Goal: Obtain resource: Obtain resource

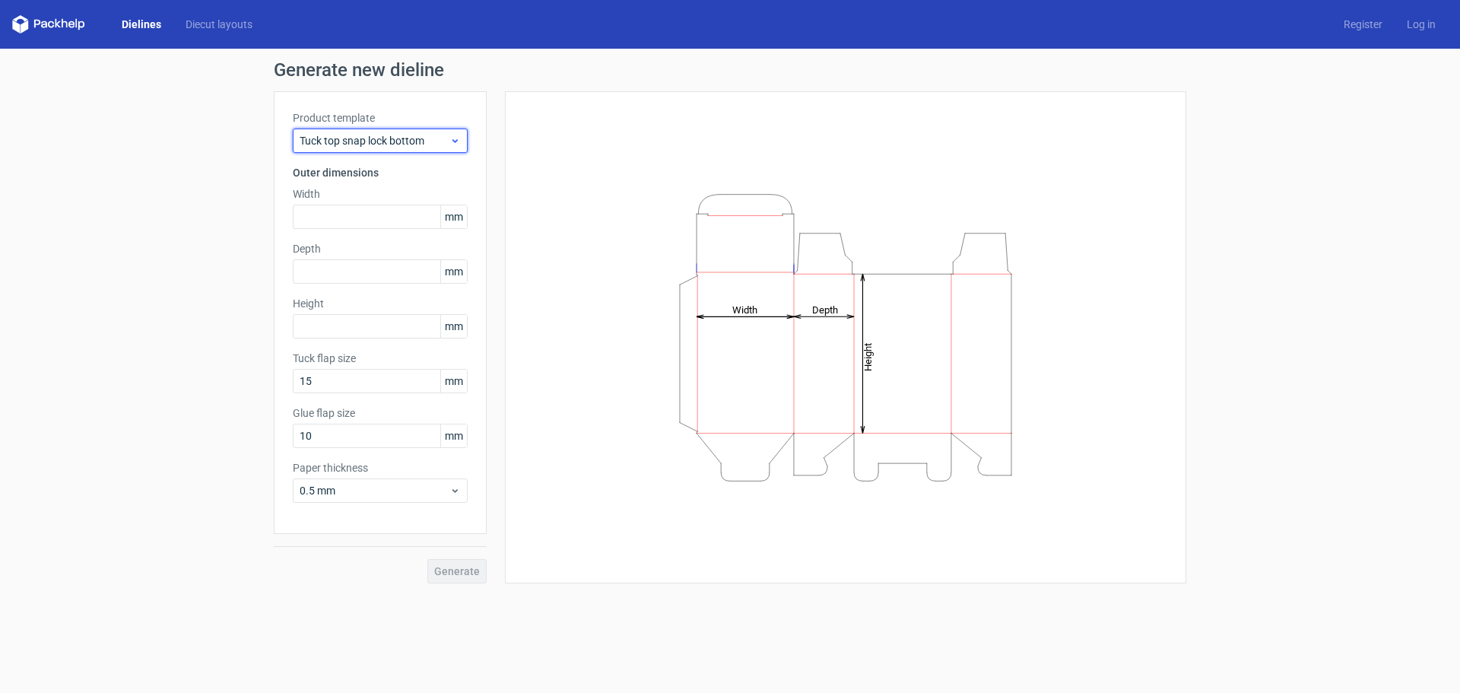
click at [465, 146] on div "Tuck top snap lock bottom" at bounding box center [380, 141] width 175 height 24
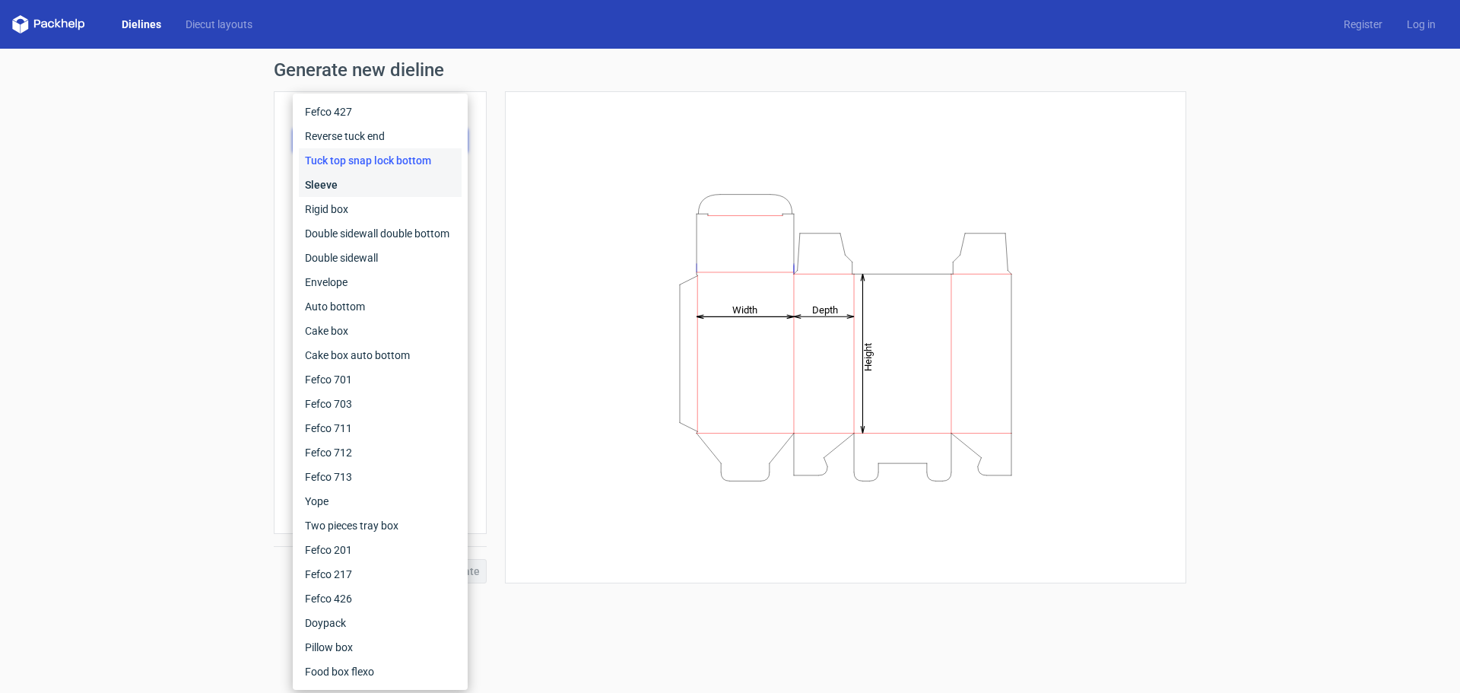
click at [335, 186] on div "Sleeve" at bounding box center [380, 185] width 163 height 24
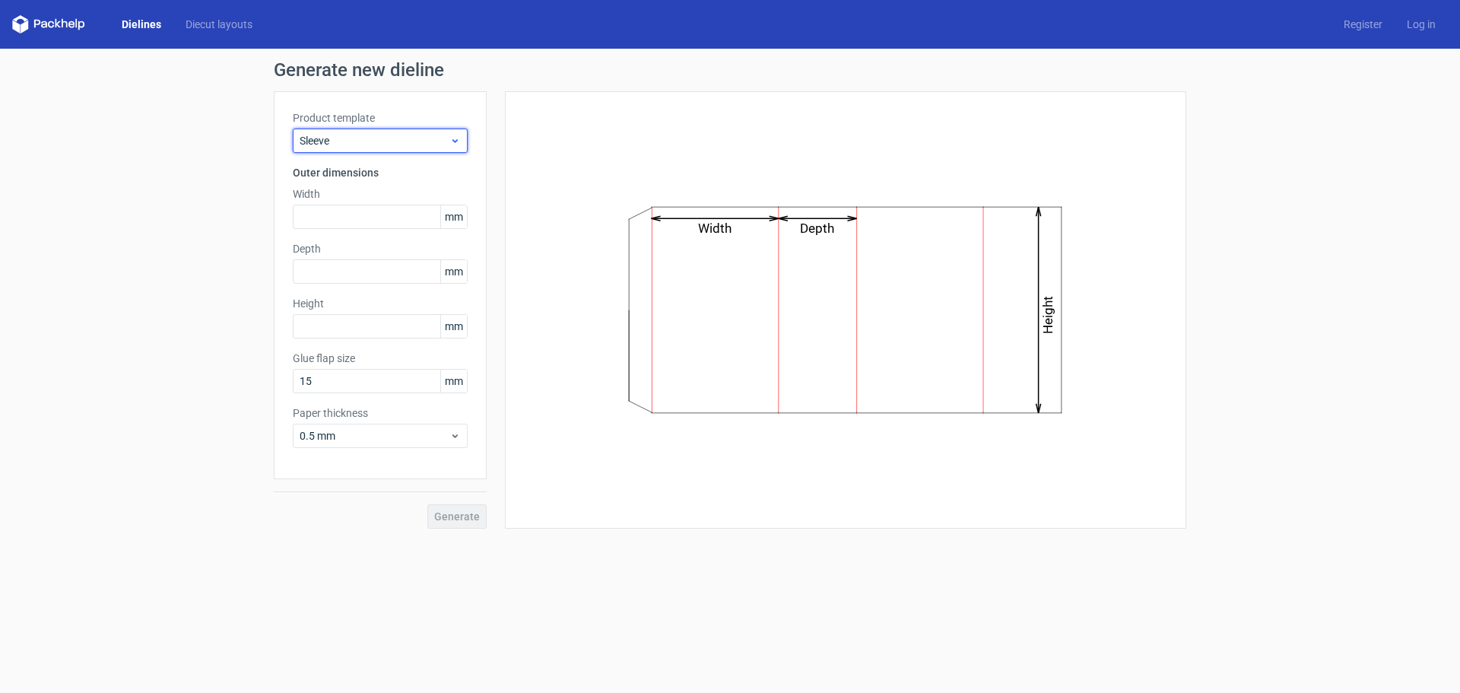
click at [455, 139] on icon at bounding box center [455, 141] width 11 height 12
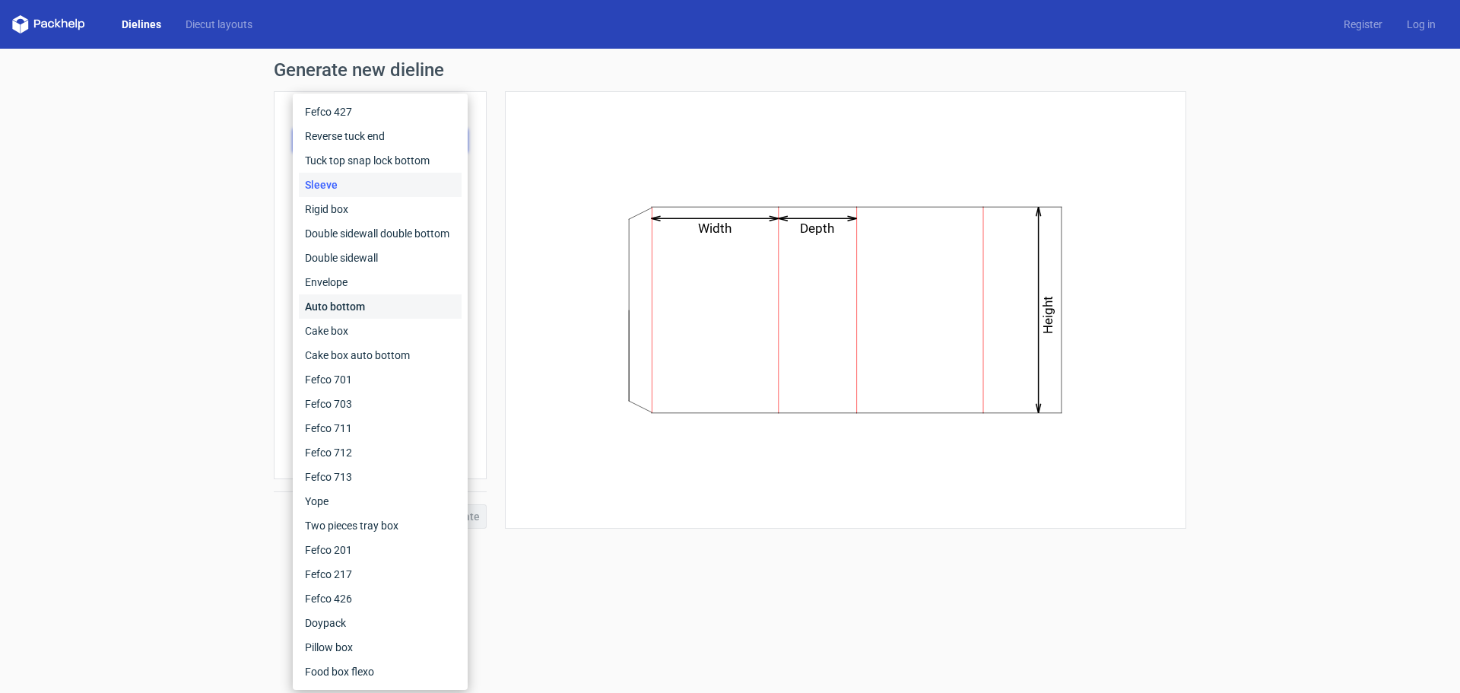
click at [373, 302] on div "Auto bottom" at bounding box center [380, 306] width 163 height 24
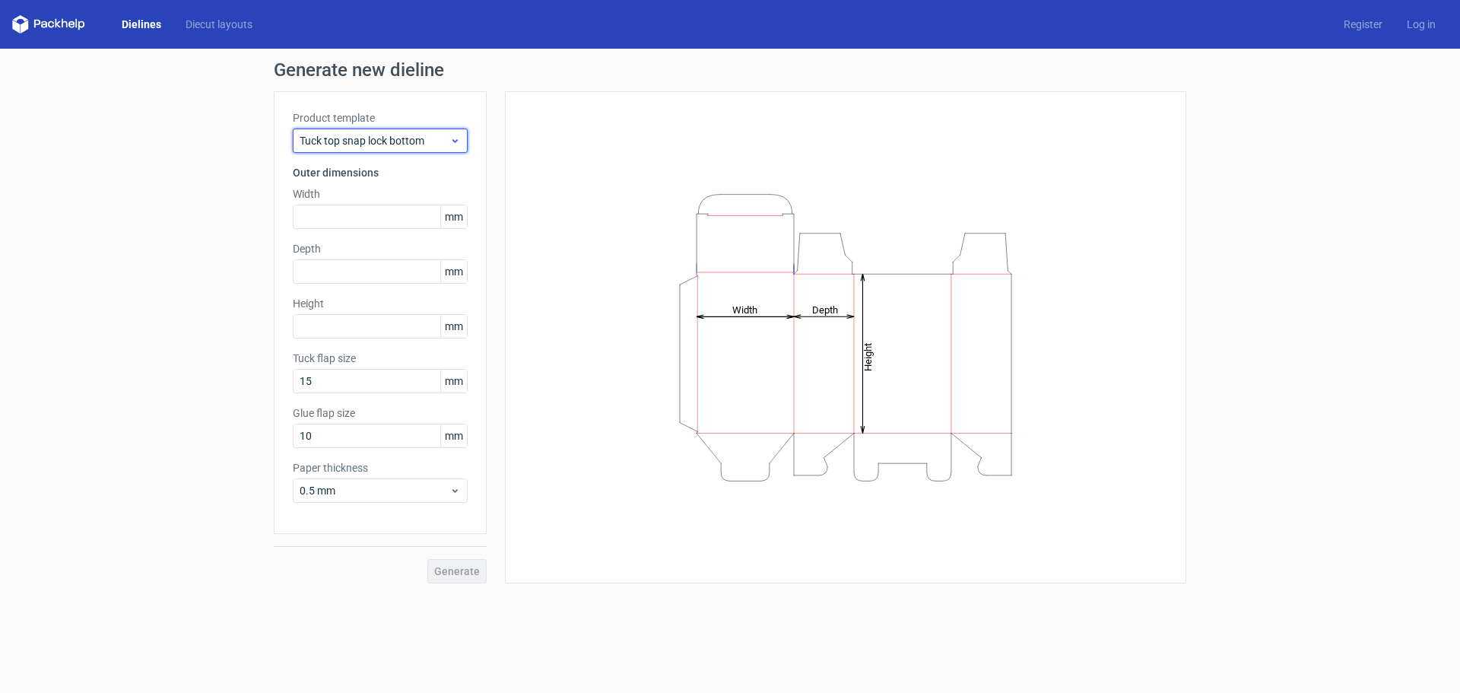
click at [415, 143] on span "Tuck top snap lock bottom" at bounding box center [375, 140] width 150 height 15
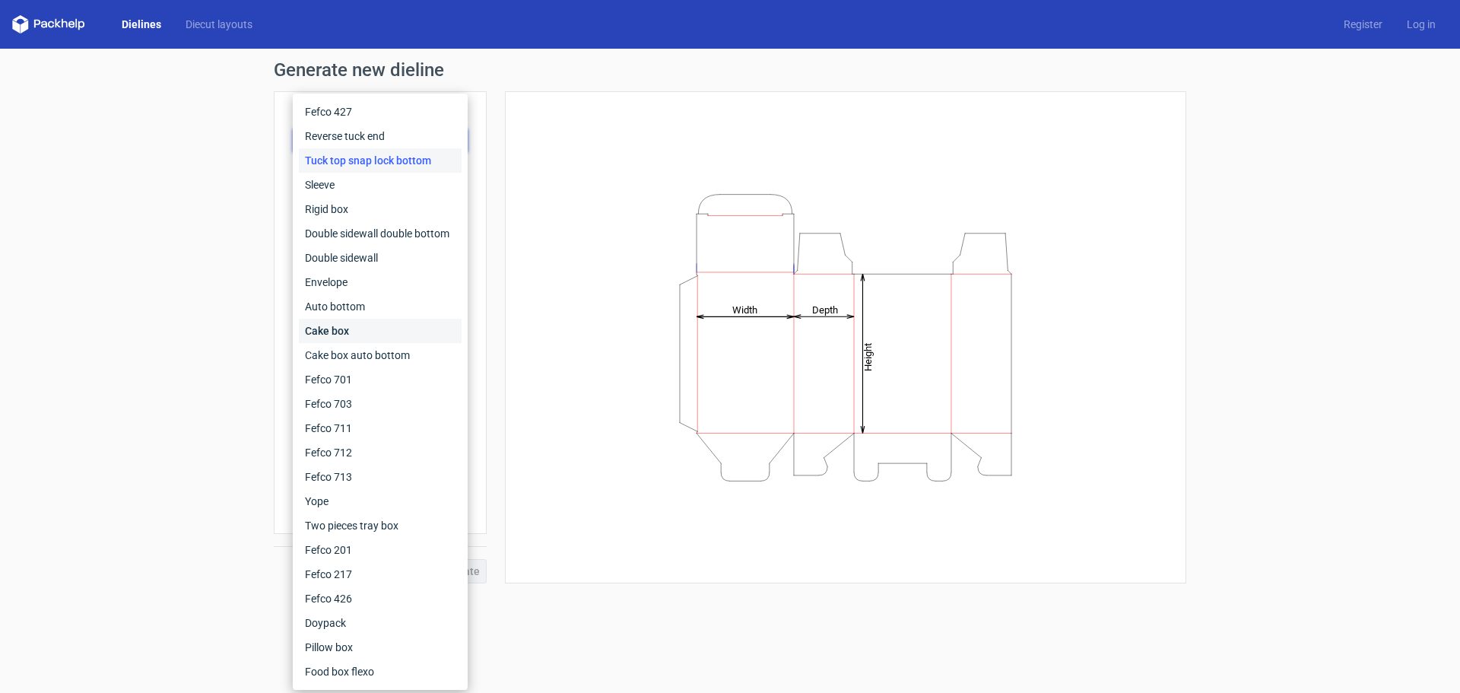
click at [370, 328] on div "Cake box" at bounding box center [380, 331] width 163 height 24
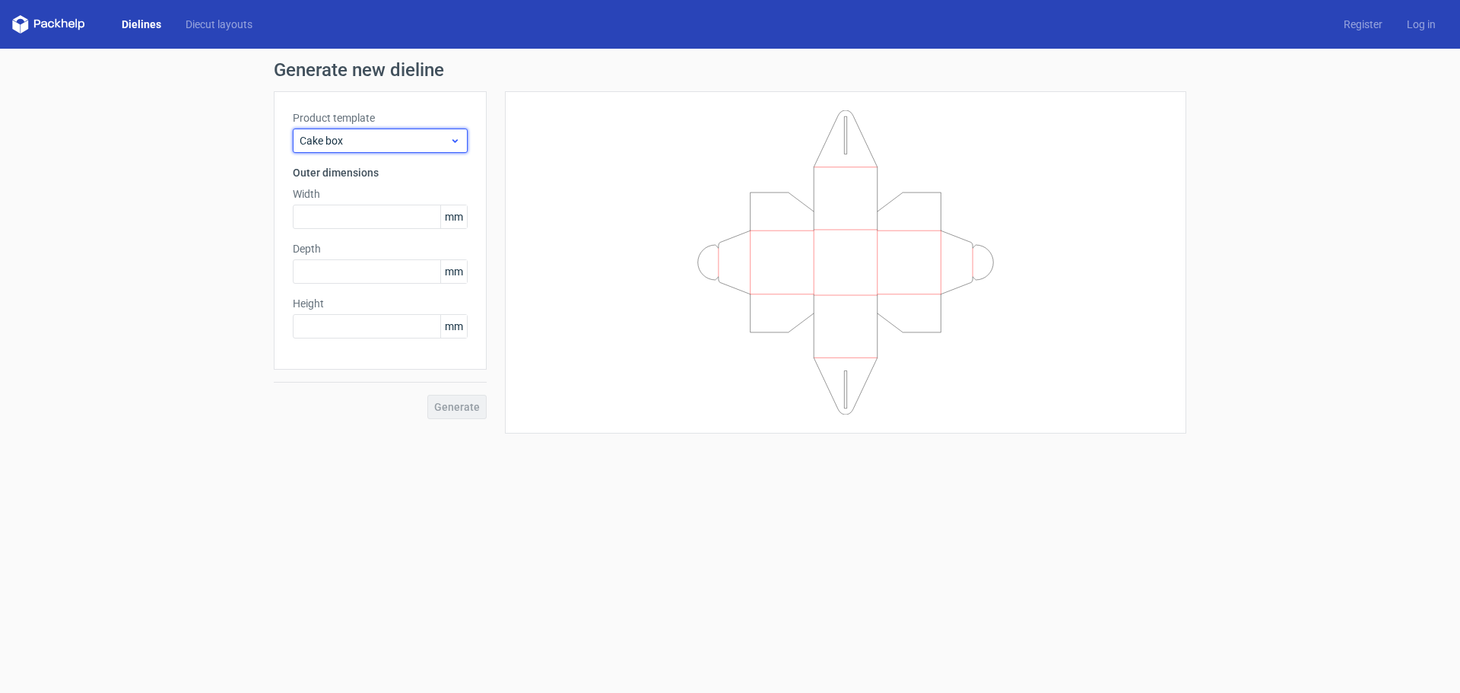
click at [418, 151] on div "Cake box" at bounding box center [380, 141] width 175 height 24
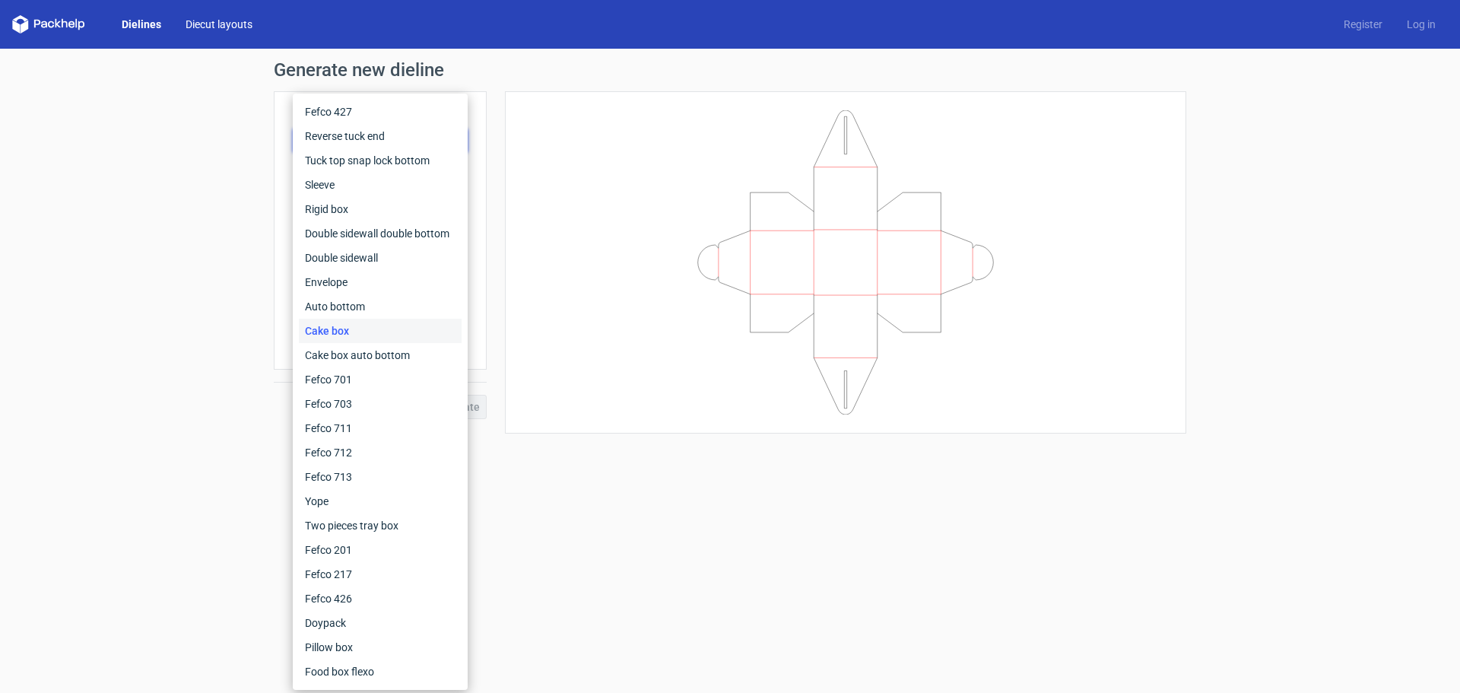
click at [235, 22] on link "Diecut layouts" at bounding box center [218, 24] width 91 height 15
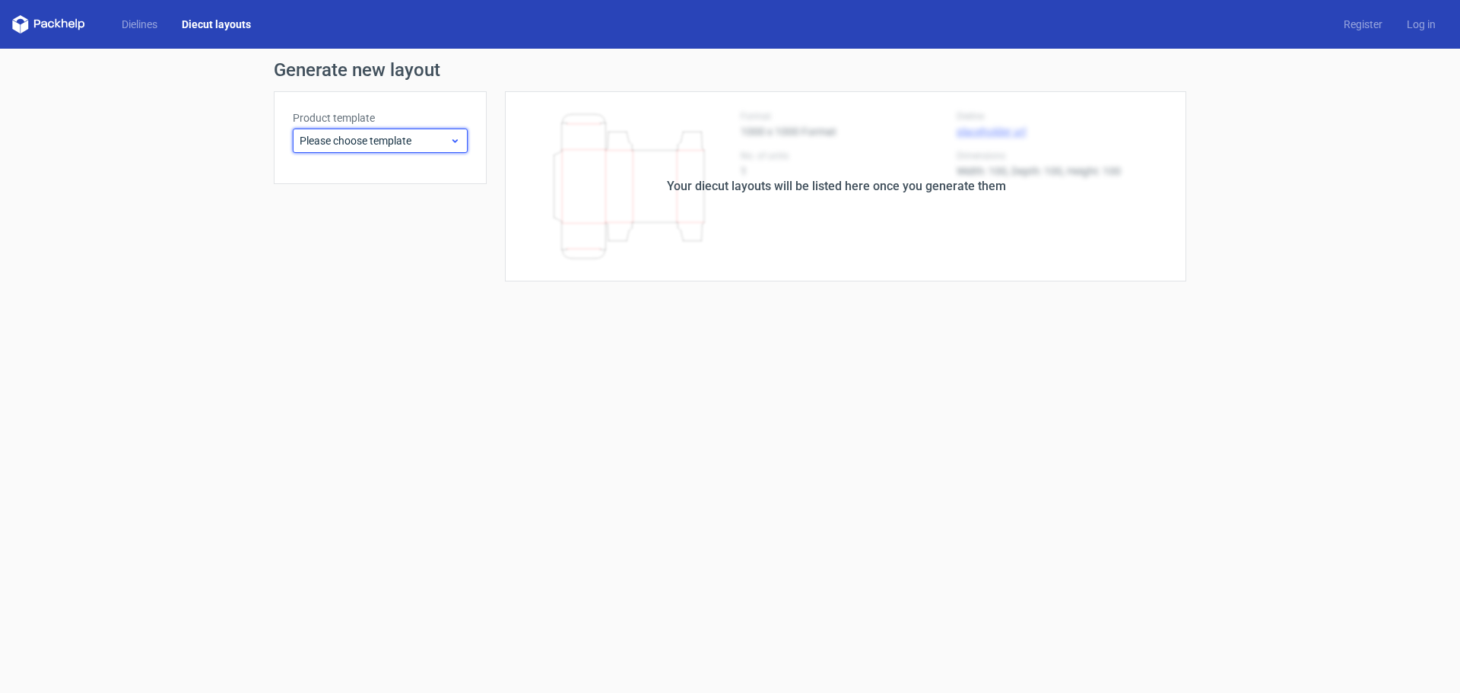
click at [414, 147] on span "Please choose template" at bounding box center [375, 140] width 150 height 15
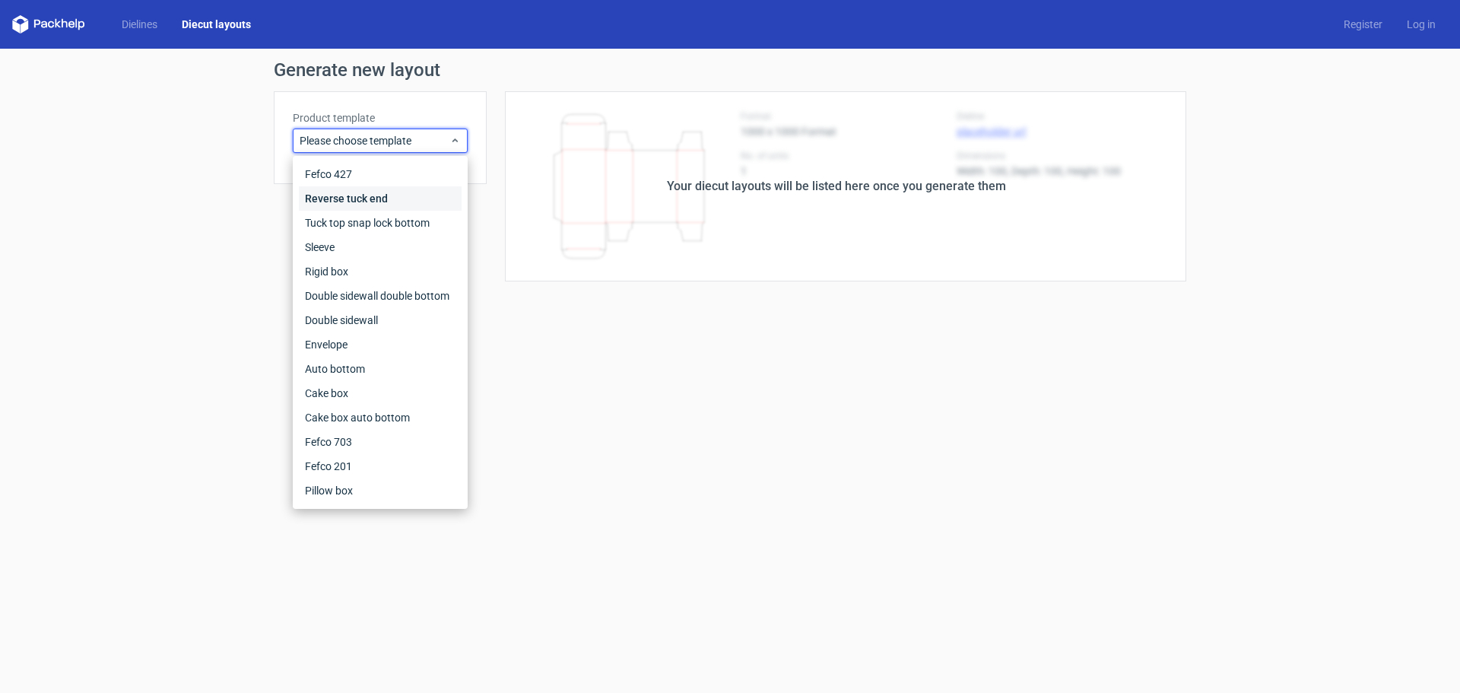
click at [411, 196] on div "Reverse tuck end" at bounding box center [380, 198] width 163 height 24
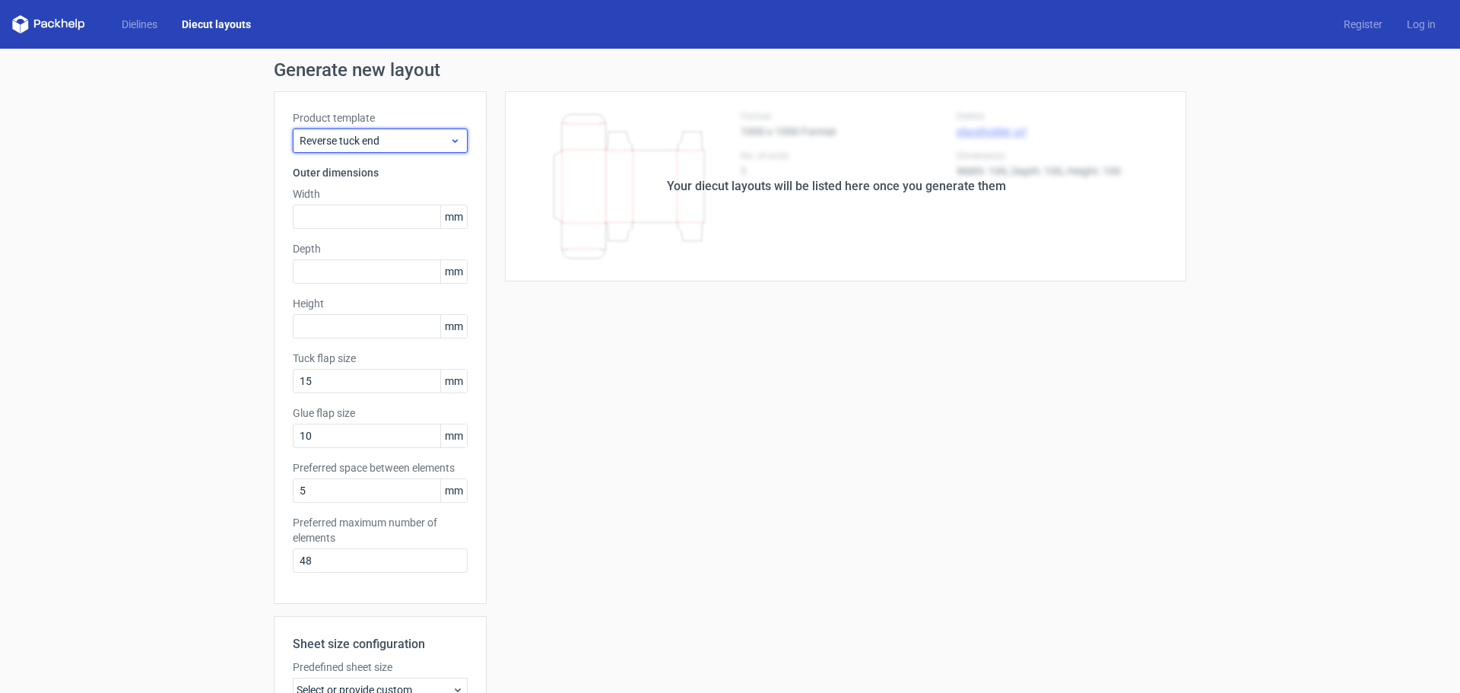
click at [387, 138] on span "Reverse tuck end" at bounding box center [375, 140] width 150 height 15
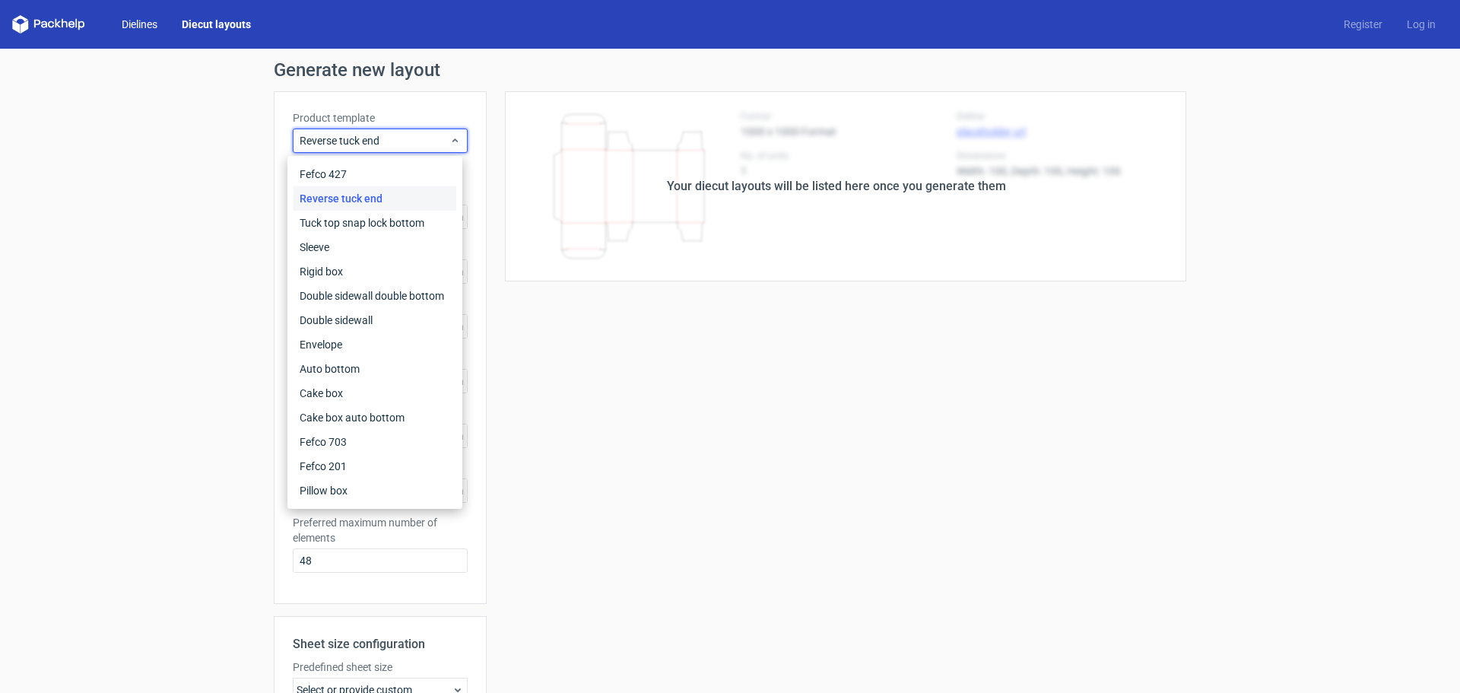
click at [138, 27] on link "Dielines" at bounding box center [140, 24] width 60 height 15
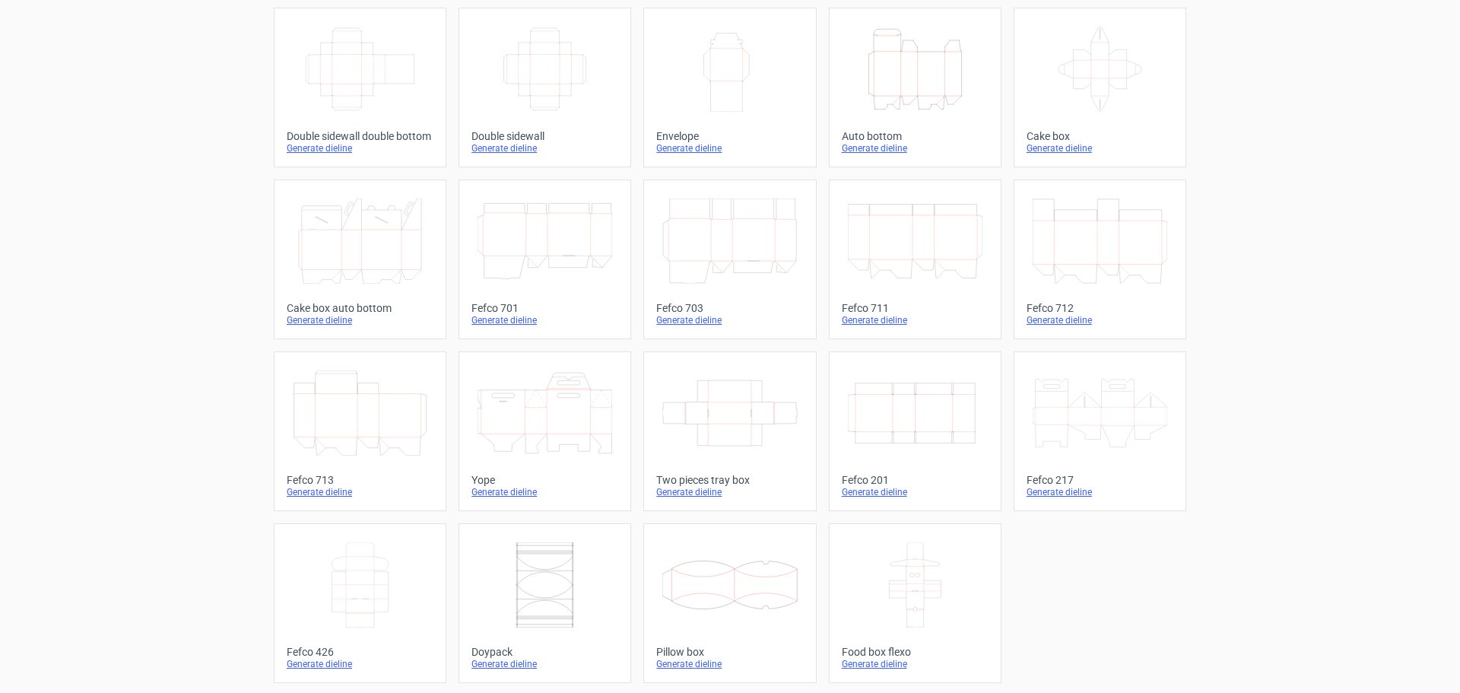
scroll to position [258, 0]
